Goal: Task Accomplishment & Management: Manage account settings

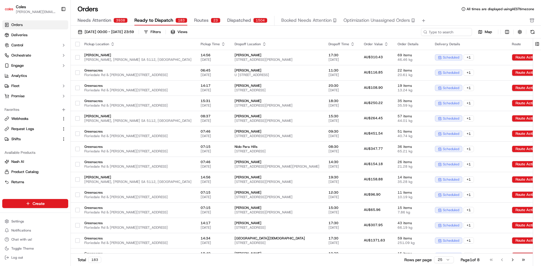
click at [153, 23] on span "Ready to Dispatch" at bounding box center [153, 20] width 39 height 7
click at [153, 20] on span "Ready to Dispatch" at bounding box center [153, 20] width 39 height 7
click at [164, 22] on span "Ready to Dispatch" at bounding box center [153, 20] width 39 height 7
click at [110, 18] on span "Needs Attention" at bounding box center [95, 20] width 34 height 7
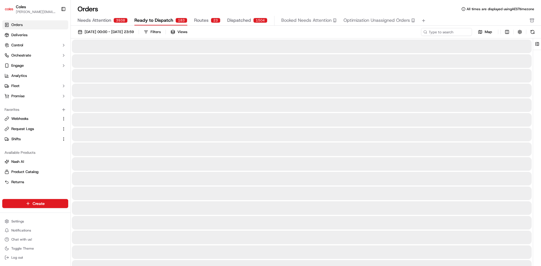
click at [159, 21] on span "Ready to Dispatch" at bounding box center [153, 20] width 39 height 7
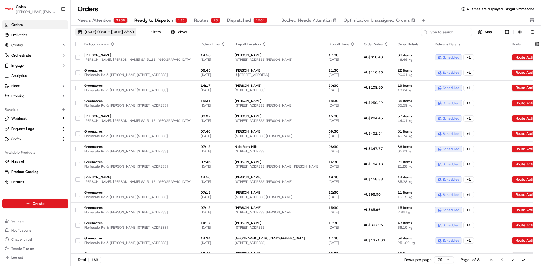
click at [134, 29] on span "[DATE] 00:00 - [DATE] 23:59" at bounding box center [109, 31] width 49 height 5
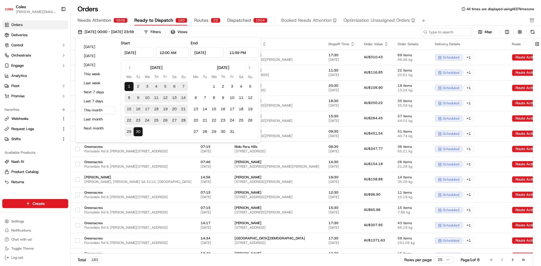
click at [148, 109] on button "17" at bounding box center [147, 109] width 9 height 9
type input "[DATE]"
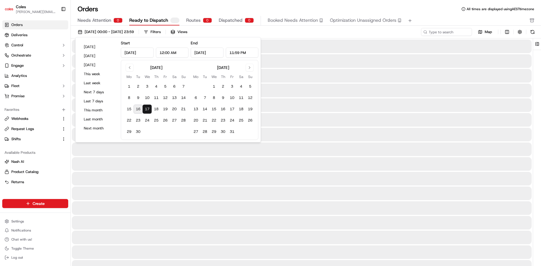
click at [148, 109] on button "17" at bounding box center [147, 109] width 9 height 9
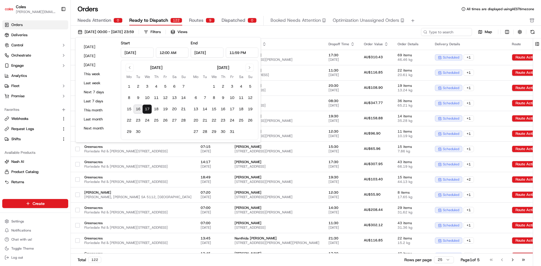
click at [294, 31] on div "[DATE] 00:00 - [DATE] 23:59 Filters Views" at bounding box center [247, 32] width 345 height 8
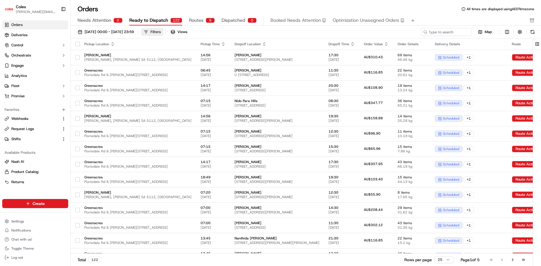
click at [163, 31] on button "Filters" at bounding box center [152, 32] width 22 height 8
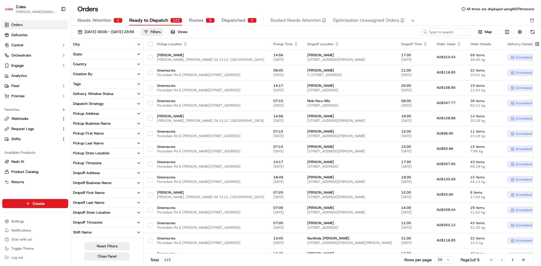
scroll to position [27, 0]
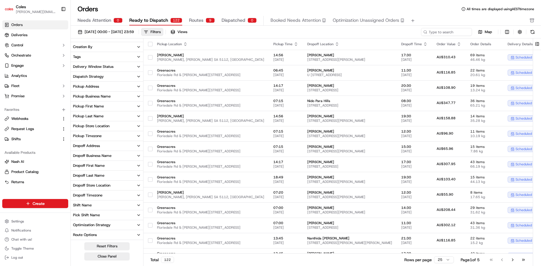
click at [100, 215] on button "Pick Shift Name" at bounding box center [107, 216] width 72 height 10
click at [76, 234] on button "S12" at bounding box center [75, 234] width 5 height 5
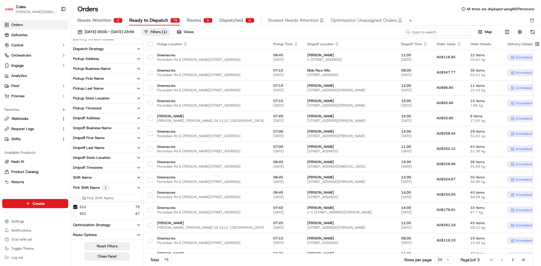
click at [450, 33] on input at bounding box center [438, 32] width 68 height 8
paste input "a231545876"
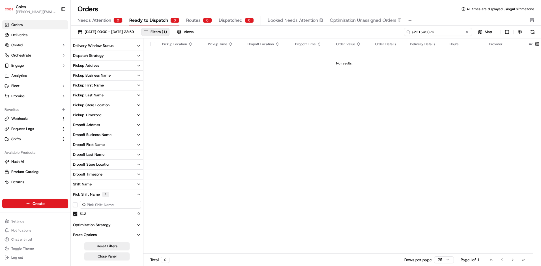
scroll to position [48, 0]
click at [412, 33] on input "a231545876" at bounding box center [438, 32] width 68 height 8
click at [413, 33] on input "a231545876" at bounding box center [438, 32] width 68 height 8
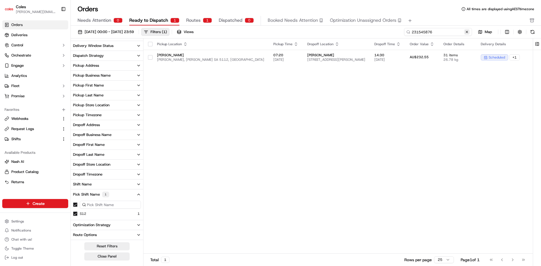
type input "231545876"
click at [469, 33] on button at bounding box center [467, 32] width 6 height 6
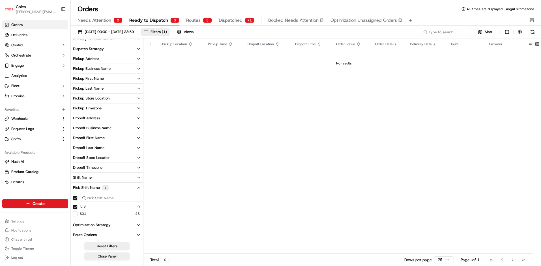
click at [232, 21] on span "Dispatched" at bounding box center [231, 20] width 24 height 7
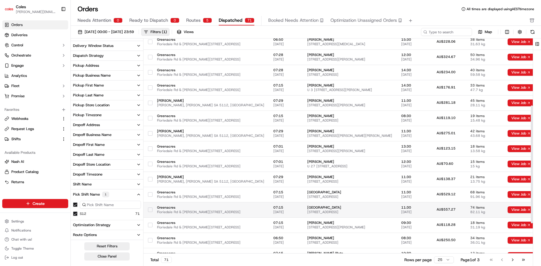
scroll to position [178, 0]
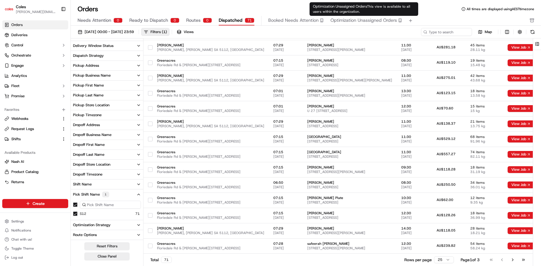
click at [344, 20] on span "Optimization Unassigned Orders" at bounding box center [364, 20] width 67 height 7
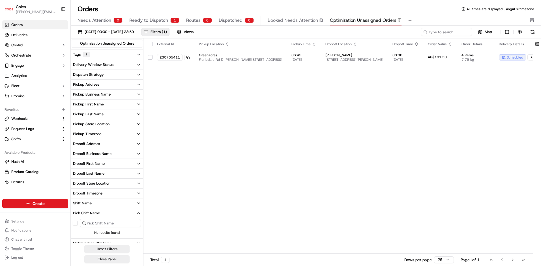
click at [164, 21] on span "Ready to Dispatch" at bounding box center [148, 20] width 39 height 7
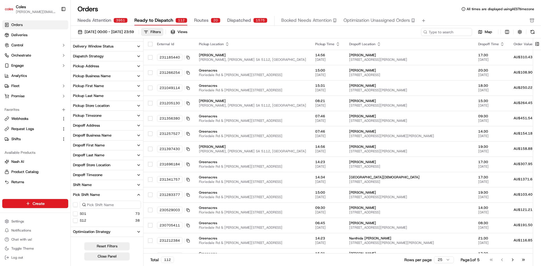
click at [242, 20] on span "Dispatched" at bounding box center [239, 20] width 24 height 7
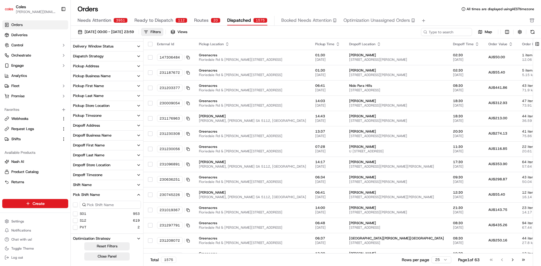
click at [165, 20] on span "Ready to Dispatch" at bounding box center [153, 20] width 39 height 7
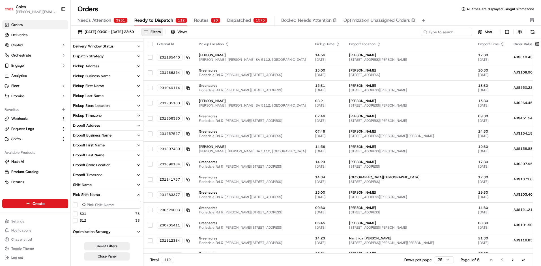
click at [214, 20] on div "20" at bounding box center [216, 20] width 10 height 5
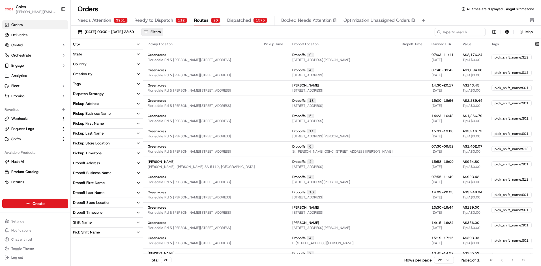
click at [255, 21] on div "1575" at bounding box center [260, 20] width 14 height 5
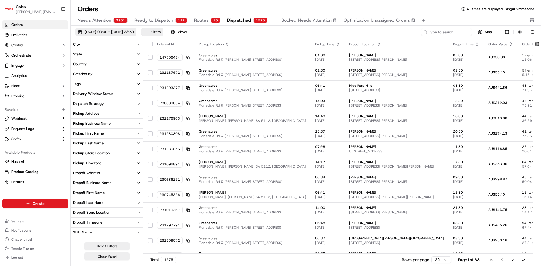
click at [127, 32] on span "[DATE] 00:00 - [DATE] 23:59" at bounding box center [109, 31] width 49 height 5
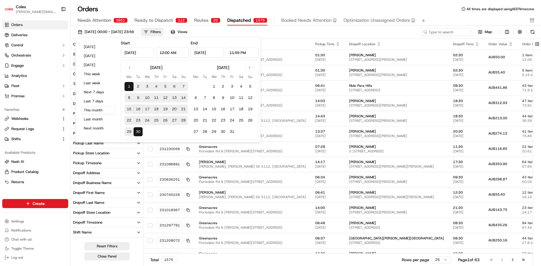
click at [149, 110] on button "17" at bounding box center [147, 109] width 9 height 9
type input "[DATE]"
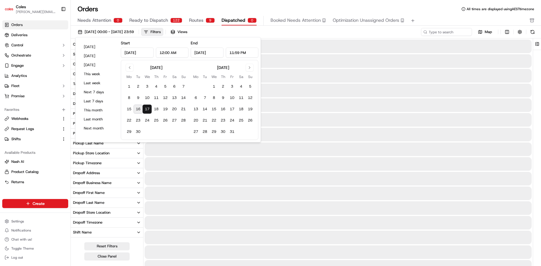
click at [149, 110] on button "17" at bounding box center [147, 109] width 9 height 9
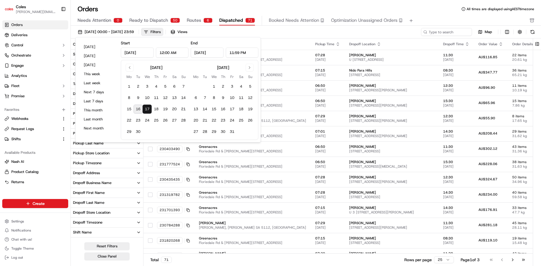
click at [304, 31] on div "[DATE] 00:00 - [DATE] 23:59 Filters Views" at bounding box center [247, 32] width 345 height 8
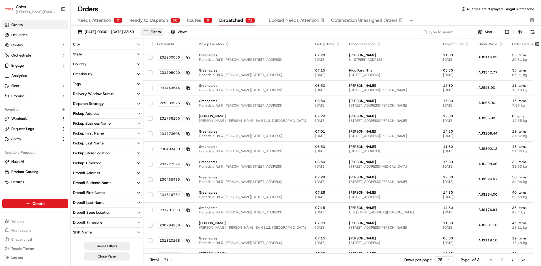
scroll to position [27, 0]
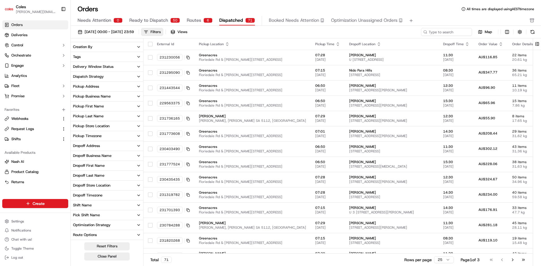
click at [109, 203] on button "Shift Name" at bounding box center [107, 206] width 72 height 10
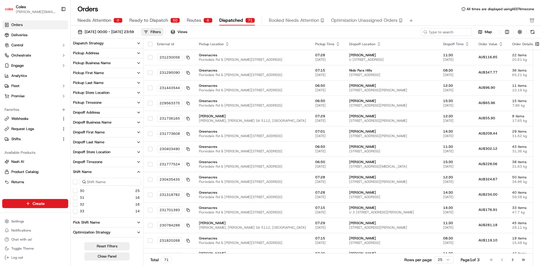
scroll to position [68, 0]
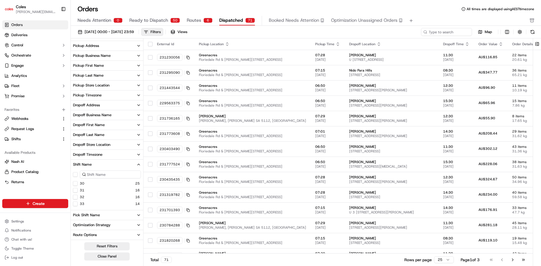
click at [86, 168] on button "Shift Name" at bounding box center [107, 165] width 72 height 10
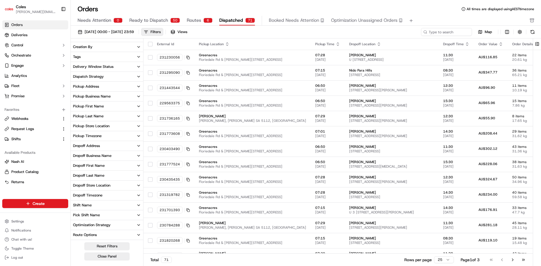
click at [93, 216] on div "Pick Shift Name" at bounding box center [86, 215] width 27 height 5
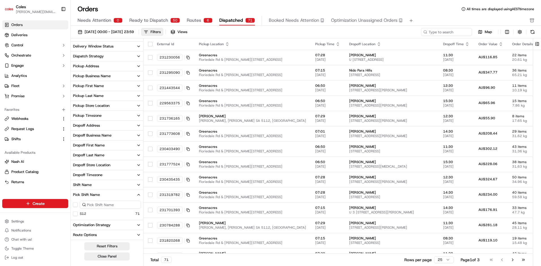
click at [76, 215] on button "S12" at bounding box center [75, 214] width 5 height 5
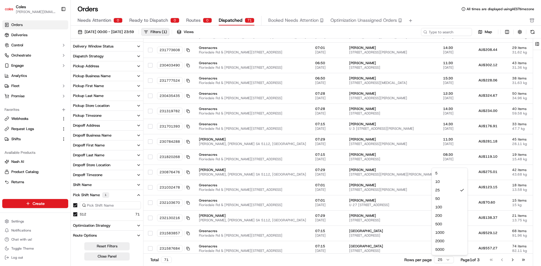
click at [445, 261] on html "Coles [EMAIL_ADDRESS][PERSON_NAME][PERSON_NAME][DOMAIN_NAME] Toggle Sidebar Ord…" at bounding box center [270, 133] width 541 height 266
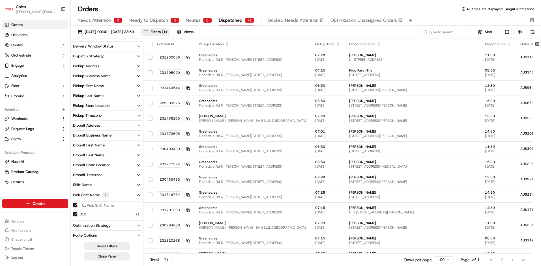
click at [165, 47] on th "External Id" at bounding box center [174, 43] width 42 height 11
click at [165, 43] on div "External Id" at bounding box center [173, 44] width 33 height 5
drag, startPoint x: 159, startPoint y: 57, endPoint x: 188, endPoint y: 62, distance: 29.4
click at [188, 62] on td "231230056" at bounding box center [174, 57] width 42 height 15
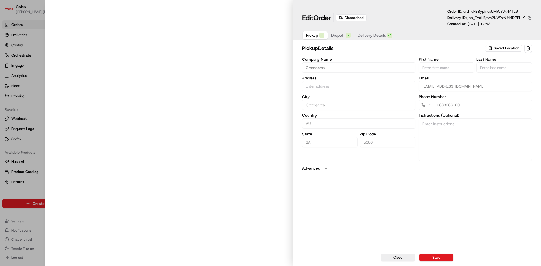
type input "Cnr [PERSON_NAME] amd Floridale Rd Greenacres SA 5086 AU"
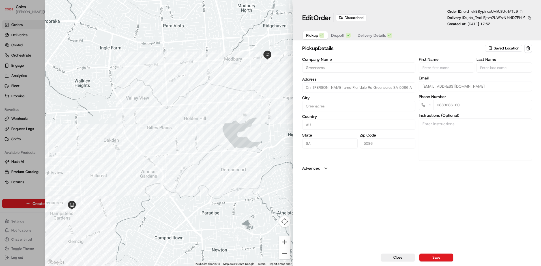
click at [394, 259] on button "Close" at bounding box center [398, 258] width 34 height 8
type input "+1"
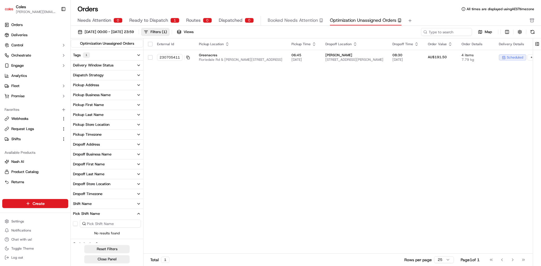
click at [139, 20] on span "Ready to Dispatch" at bounding box center [148, 20] width 39 height 7
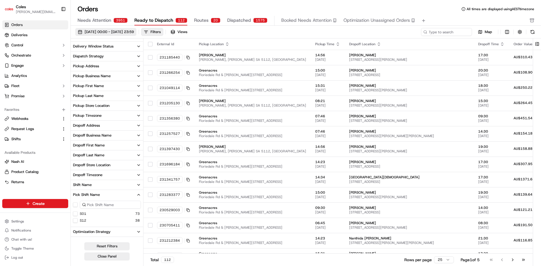
click at [105, 33] on span "[DATE] 00:00 - [DATE] 23:59" at bounding box center [109, 31] width 49 height 5
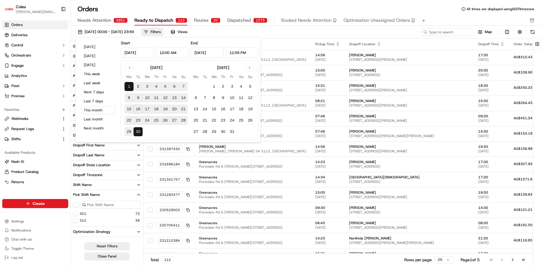
click at [146, 109] on button "17" at bounding box center [147, 109] width 9 height 9
type input "[DATE]"
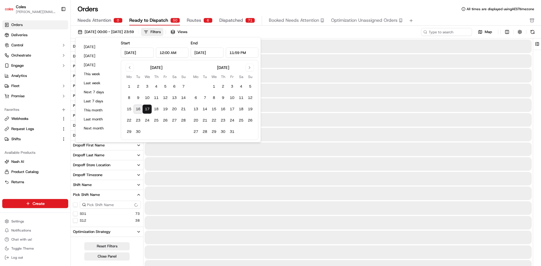
click at [146, 109] on button "17" at bounding box center [147, 109] width 9 height 9
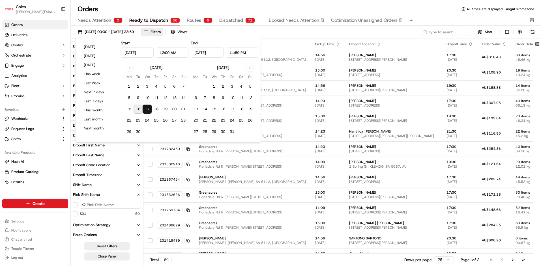
click at [138, 110] on button "16" at bounding box center [138, 109] width 9 height 9
type input "[DATE]"
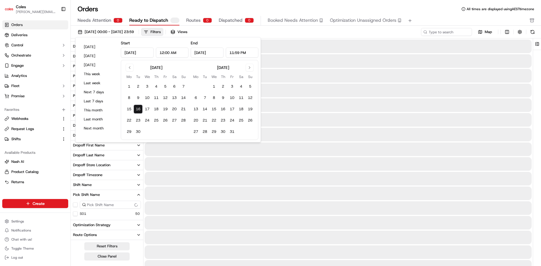
click at [138, 110] on button "16" at bounding box center [138, 109] width 9 height 9
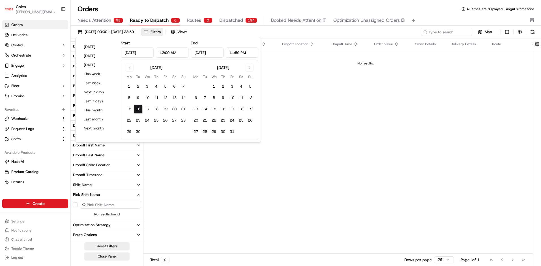
click at [180, 169] on div "External Id Pickup Location Pickup Time Dropoff Location Dropoff Time Order Val…" at bounding box center [366, 145] width 444 height 215
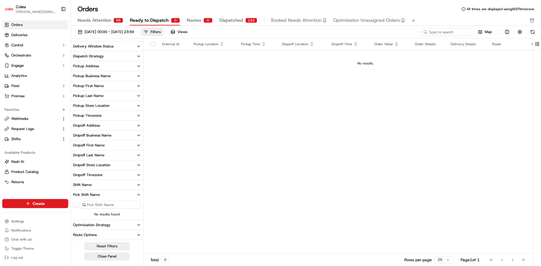
click at [241, 20] on button "Dispatched 194" at bounding box center [238, 21] width 38 height 10
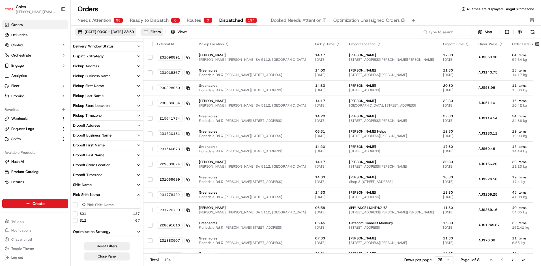
click at [134, 33] on span "[DATE] 00:00 - [DATE] 23:59" at bounding box center [109, 31] width 49 height 5
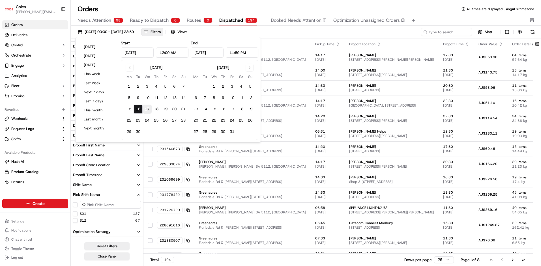
click at [148, 109] on button "17" at bounding box center [147, 109] width 9 height 9
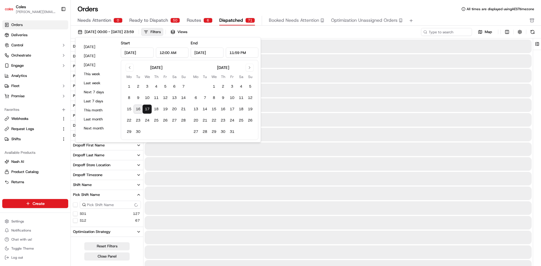
type input "[DATE]"
click at [148, 109] on button "17" at bounding box center [147, 109] width 9 height 9
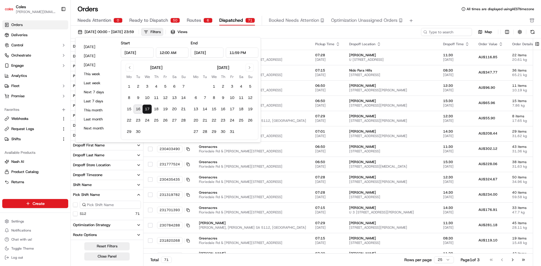
click at [75, 214] on button "S12" at bounding box center [75, 214] width 5 height 5
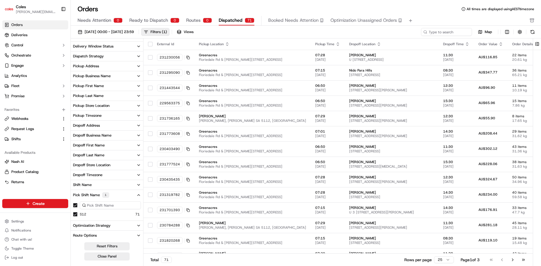
click at [448, 263] on html "Coles [EMAIL_ADDRESS][PERSON_NAME][PERSON_NAME][DOMAIN_NAME] Toggle Sidebar Ord…" at bounding box center [270, 133] width 541 height 266
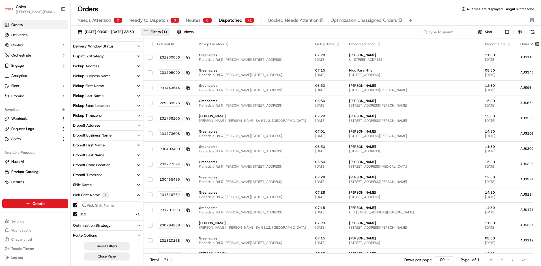
click at [150, 44] on button "button" at bounding box center [150, 44] width 5 height 5
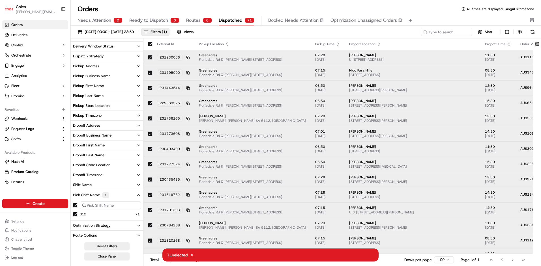
type button "on"
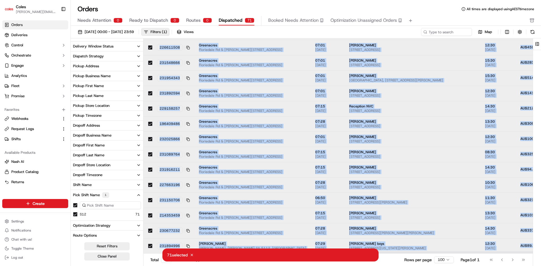
scroll to position [881, 146]
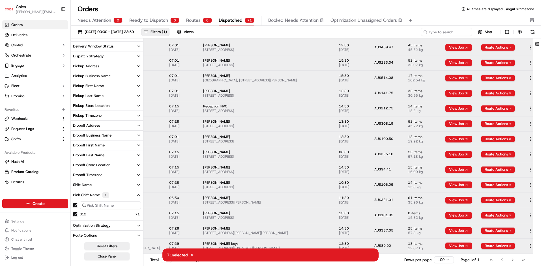
drag, startPoint x: 158, startPoint y: 52, endPoint x: 532, endPoint y: 246, distance: 421.7
copy table "External Id Pickup Location Pickup Time Dropoff Location Dropoff Time Order Val…"
click at [205, 10] on div "Orders All times are displayed using AEST timezone" at bounding box center [306, 9] width 470 height 9
click at [257, 33] on div "[DATE] 00:00 - [DATE] 23:59 Filters ( 1 ) Views 71 selected Cancel" at bounding box center [247, 32] width 345 height 8
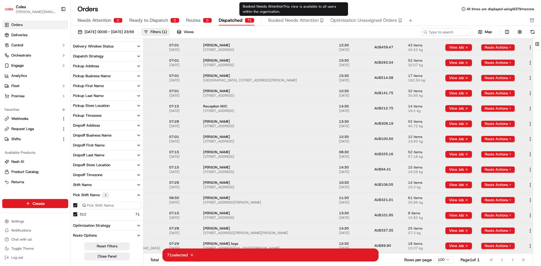
click at [283, 18] on span "Booked Needs Attention" at bounding box center [293, 20] width 50 height 7
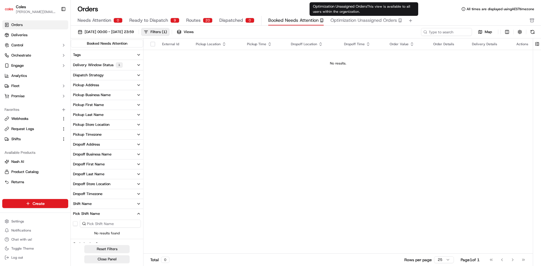
click at [356, 20] on span "Optimization Unassigned Orders" at bounding box center [364, 20] width 67 height 7
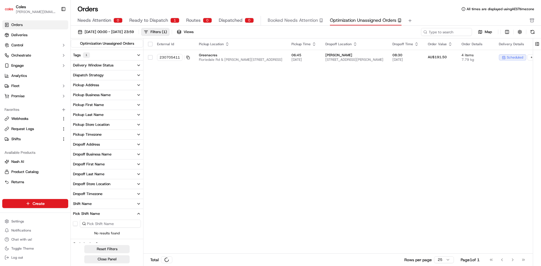
click at [221, 23] on div "Needs Attention 0 Ready to Dispatch 1 Routes 0 Dispatched 0 Booked Needs Attent…" at bounding box center [302, 21] width 449 height 10
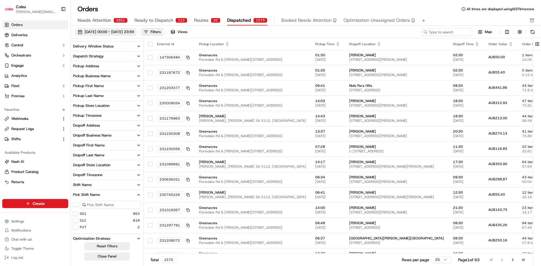
click at [90, 33] on span "[DATE] 00:00 - [DATE] 23:59" at bounding box center [109, 31] width 49 height 5
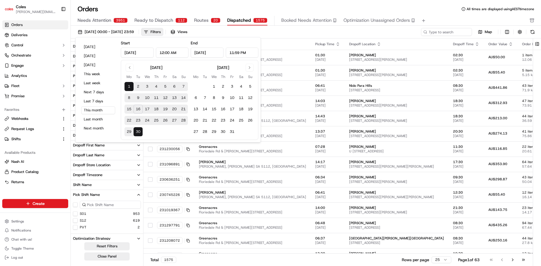
click at [148, 109] on button "17" at bounding box center [147, 109] width 9 height 9
type input "[DATE]"
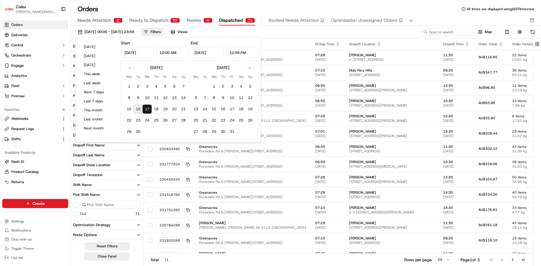
click at [148, 109] on button "17" at bounding box center [147, 109] width 9 height 9
click at [241, 32] on div "[DATE] 00:00 - [DATE] 23:59 Filters Views" at bounding box center [247, 32] width 345 height 8
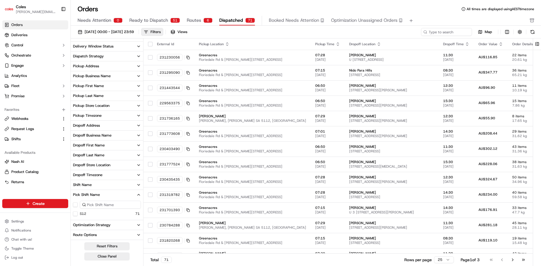
click at [153, 21] on span "Ready to Dispatch" at bounding box center [148, 20] width 39 height 7
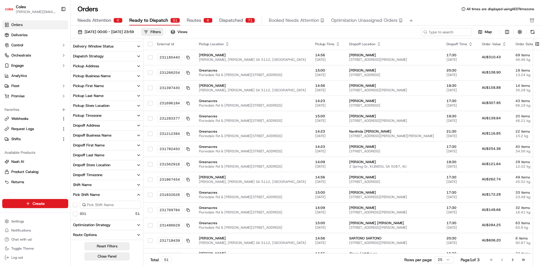
click at [234, 21] on span "Dispatched" at bounding box center [231, 20] width 24 height 7
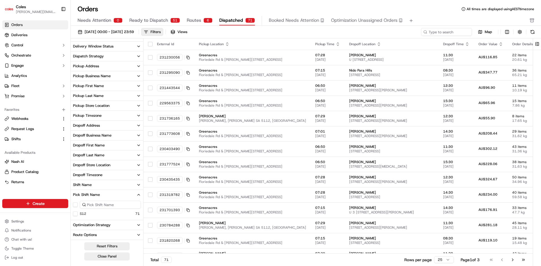
click at [76, 215] on button "S12" at bounding box center [75, 214] width 5 height 5
